Goal: Check status: Check status

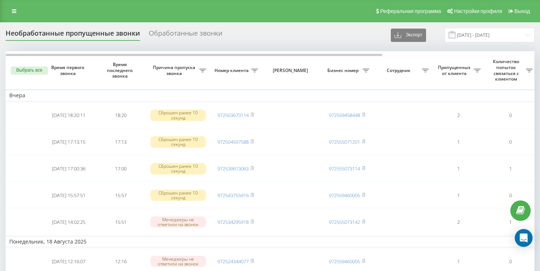
click at [472, 42] on div "Необработанные пропущенные звонки Обработанные звонки Экспорт .csv .xlsx 19.07.…" at bounding box center [270, 35] width 529 height 14
click at [470, 34] on div "Необработанные пропущенные звонки Обработанные звонки Экспорт .csv .xlsx 19.07.…" at bounding box center [270, 206] width 540 height 369
click at [470, 39] on input "19.07.2025 - 19.08.2025" at bounding box center [490, 35] width 90 height 14
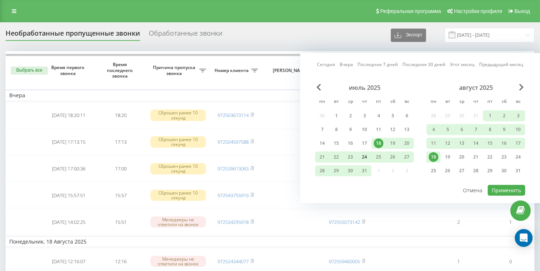
click at [371, 154] on div "24" at bounding box center [365, 156] width 14 height 11
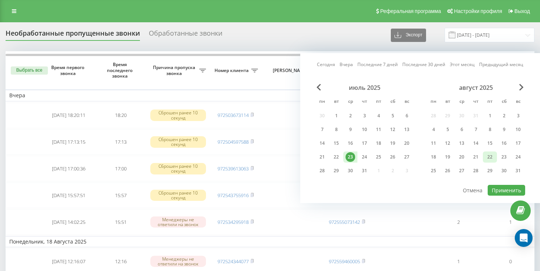
click at [492, 157] on div "22" at bounding box center [490, 157] width 10 height 10
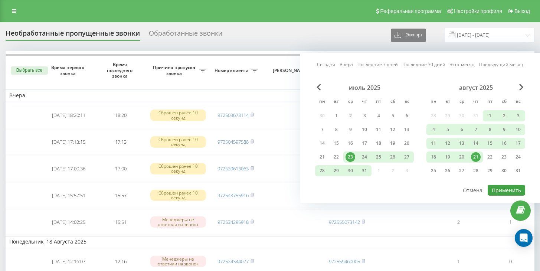
click at [496, 189] on button "Применить" at bounding box center [506, 190] width 37 height 11
type input "[DATE] - [DATE]"
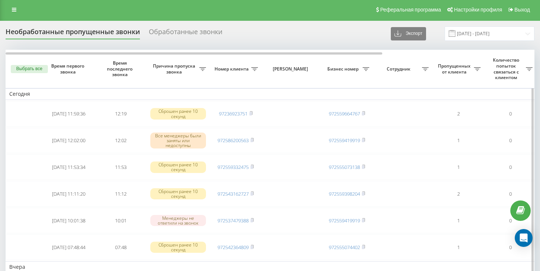
scroll to position [6, 0]
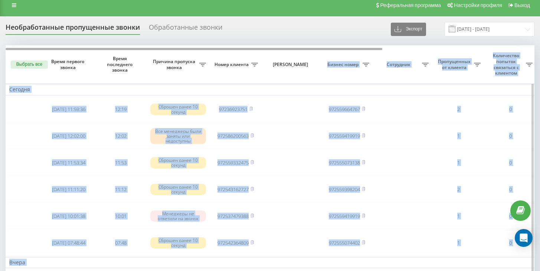
drag, startPoint x: 332, startPoint y: 62, endPoint x: 359, endPoint y: 63, distance: 27.5
click at [359, 63] on div "Выбрать все Время первого звонка Время последнего звонка Причина пропуска звонк…" at bounding box center [270, 269] width 529 height 449
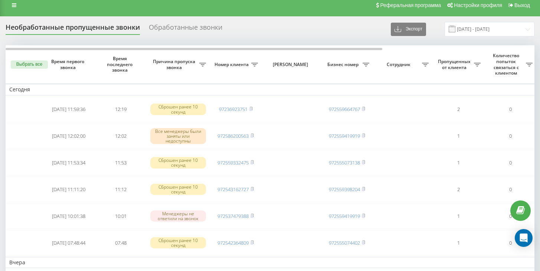
click at [334, 36] on div "Необработанные пропущенные звонки Обработанные звонки Экспорт .csv .xlsx 24.07.…" at bounding box center [270, 29] width 529 height 14
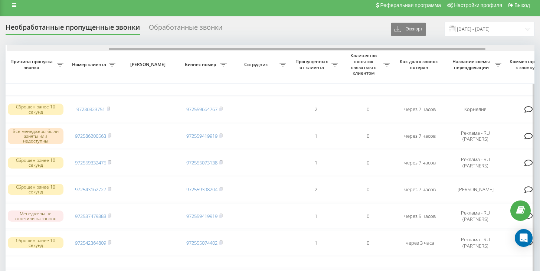
scroll to position [0, 145]
drag, startPoint x: 338, startPoint y: 63, endPoint x: 441, endPoint y: 61, distance: 103.6
click at [441, 51] on div at bounding box center [270, 48] width 529 height 6
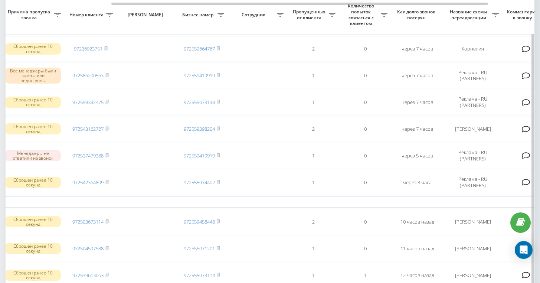
scroll to position [0, 0]
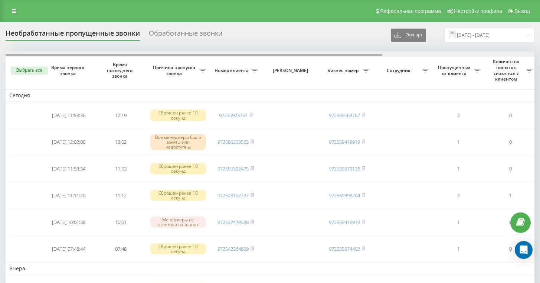
drag, startPoint x: 182, startPoint y: 69, endPoint x: 123, endPoint y: 61, distance: 59.5
click at [125, 62] on div "Необработанные пропущенные звонки Обработанные звонки Экспорт .csv .xlsx 24.07.…" at bounding box center [270, 279] width 529 height 502
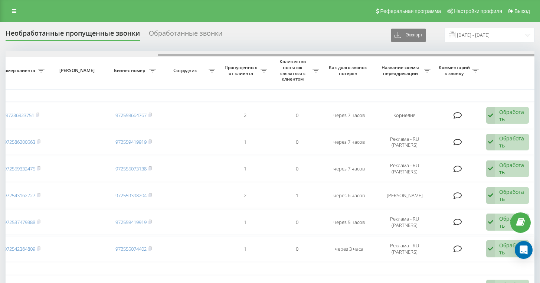
drag, startPoint x: 331, startPoint y: 67, endPoint x: 368, endPoint y: 69, distance: 37.6
click at [368, 57] on div at bounding box center [270, 54] width 529 height 6
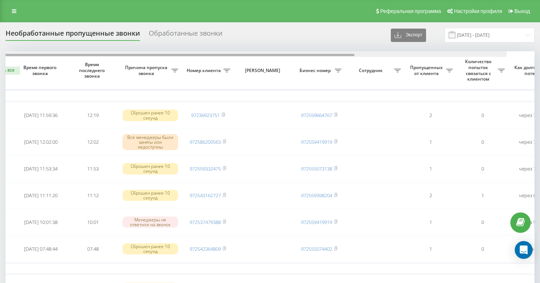
scroll to position [0, 0]
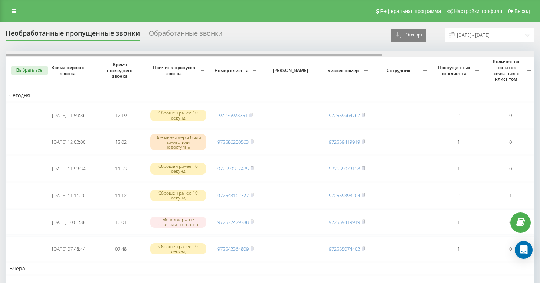
drag, startPoint x: 229, startPoint y: 69, endPoint x: 75, endPoint y: 71, distance: 154.5
click at [75, 57] on div at bounding box center [270, 54] width 529 height 6
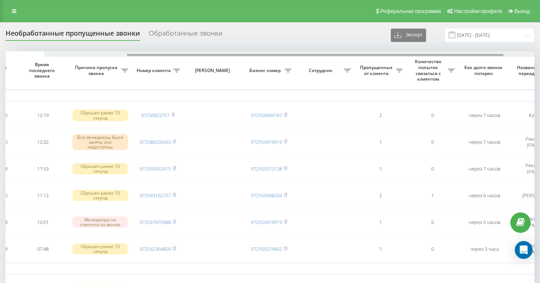
drag, startPoint x: 260, startPoint y: 69, endPoint x: 313, endPoint y: 80, distance: 54.0
click at [314, 80] on div "Выбрать все Время первого звонка Время последнего звонка Причина пропуска звонк…" at bounding box center [270, 262] width 529 height 422
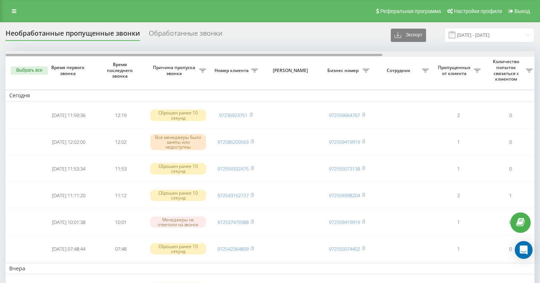
drag, startPoint x: 156, startPoint y: 68, endPoint x: 86, endPoint y: 70, distance: 70.6
click at [86, 56] on div at bounding box center [194, 55] width 377 height 2
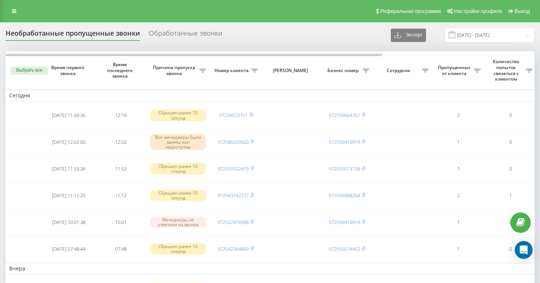
click at [202, 61] on div "Необработанные пропущенные звонки Обработанные звонки Экспорт .csv .xlsx [DATE]…" at bounding box center [270, 265] width 529 height 475
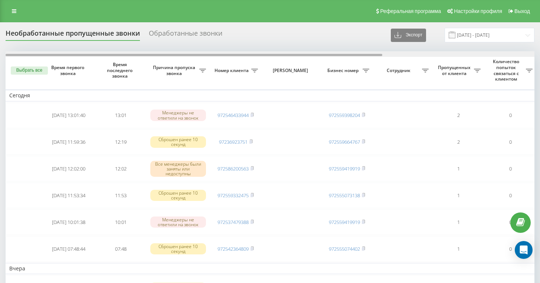
scroll to position [0, 213]
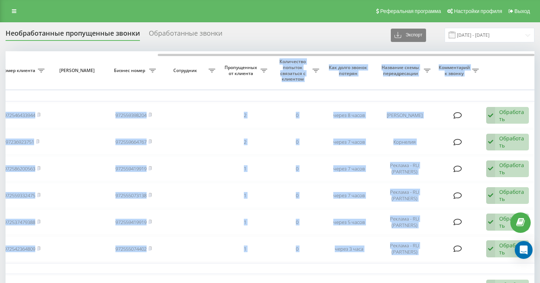
drag, startPoint x: 266, startPoint y: 69, endPoint x: 312, endPoint y: 72, distance: 46.2
click at [312, 72] on div "Выбрать все Время первого звонка Время последнего звонка Причина пропуска звонк…" at bounding box center [270, 262] width 529 height 422
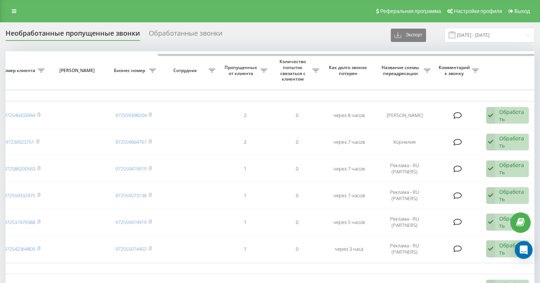
click at [233, 89] on th "Пропущенных от клиента" at bounding box center [245, 70] width 52 height 38
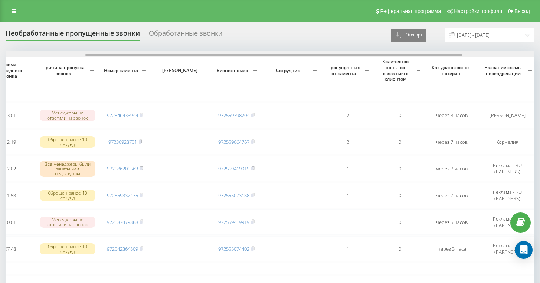
scroll to position [0, 110]
drag, startPoint x: 331, startPoint y: 69, endPoint x: 257, endPoint y: 74, distance: 73.6
click at [257, 74] on div "Выбрать все Время первого звонка Время последнего звонка Причина пропуска звонк…" at bounding box center [270, 262] width 529 height 422
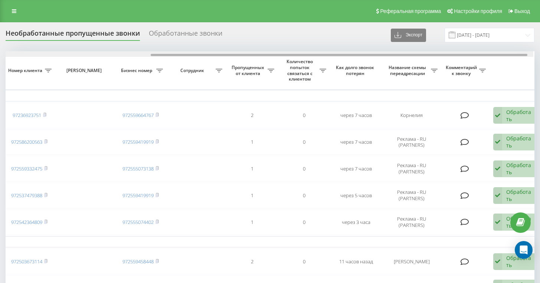
scroll to position [0, 208]
drag, startPoint x: 299, startPoint y: 69, endPoint x: 448, endPoint y: 69, distance: 148.5
click at [448, 56] on div at bounding box center [342, 55] width 377 height 2
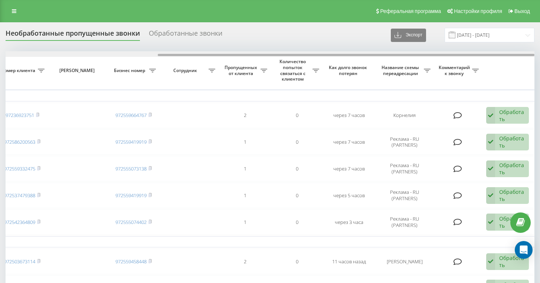
drag, startPoint x: 245, startPoint y: 68, endPoint x: 218, endPoint y: 68, distance: 27.5
click at [218, 57] on div at bounding box center [270, 54] width 529 height 6
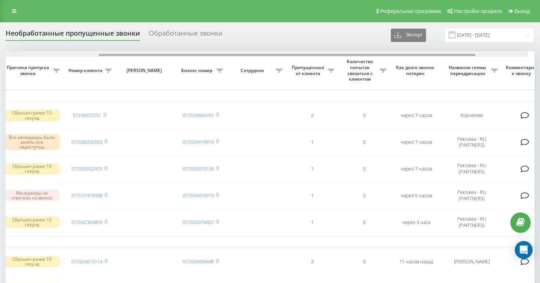
scroll to position [0, 136]
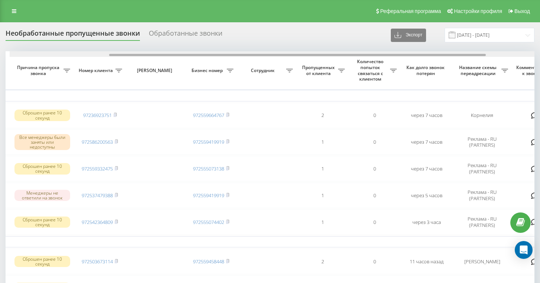
drag, startPoint x: 260, startPoint y: 69, endPoint x: 204, endPoint y: 71, distance: 55.7
click at [204, 57] on div at bounding box center [274, 54] width 529 height 6
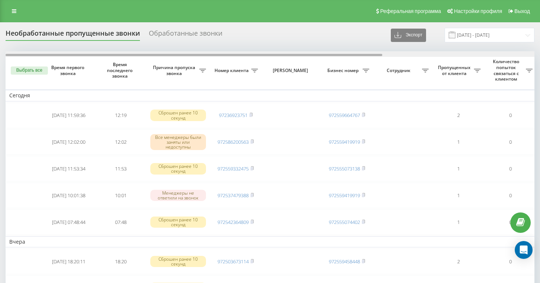
scroll to position [0, 213]
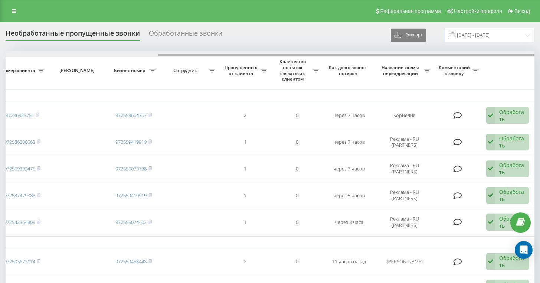
drag, startPoint x: 336, startPoint y: 68, endPoint x: 385, endPoint y: 68, distance: 49.4
click at [385, 57] on div at bounding box center [270, 54] width 529 height 6
